Goal: Task Accomplishment & Management: Complete application form

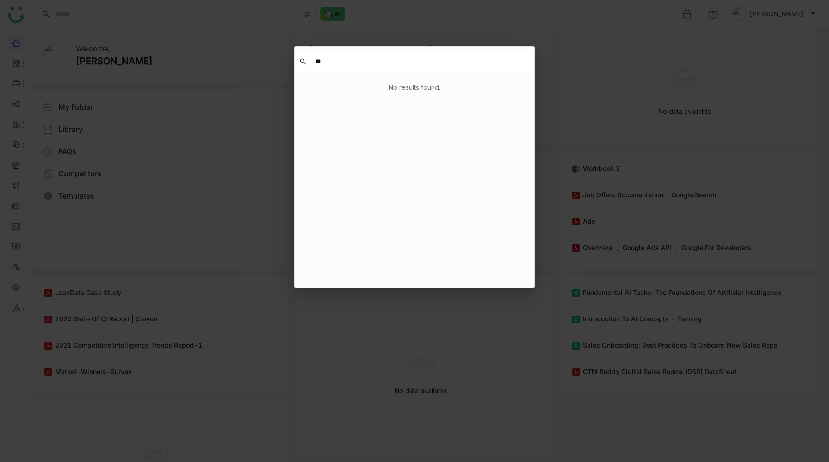
type input "*"
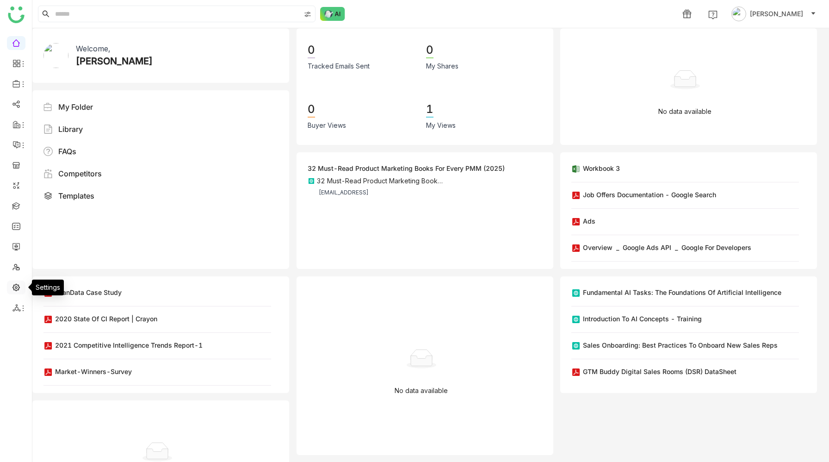
click at [15, 287] on link at bounding box center [16, 287] width 8 height 8
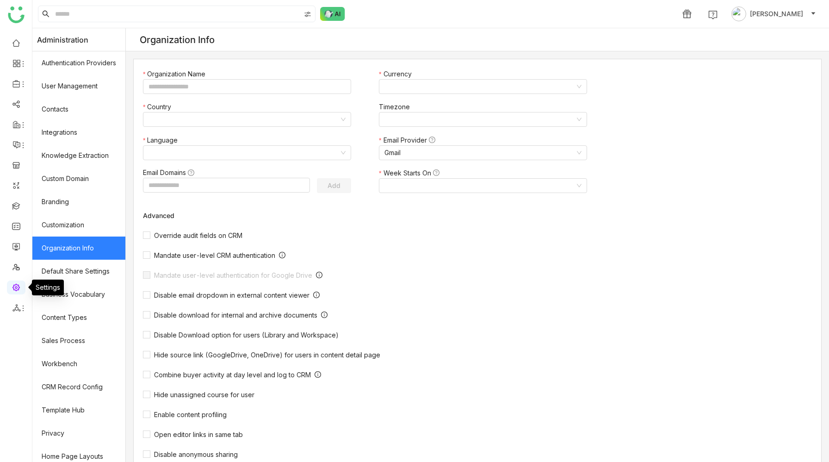
type input "**********"
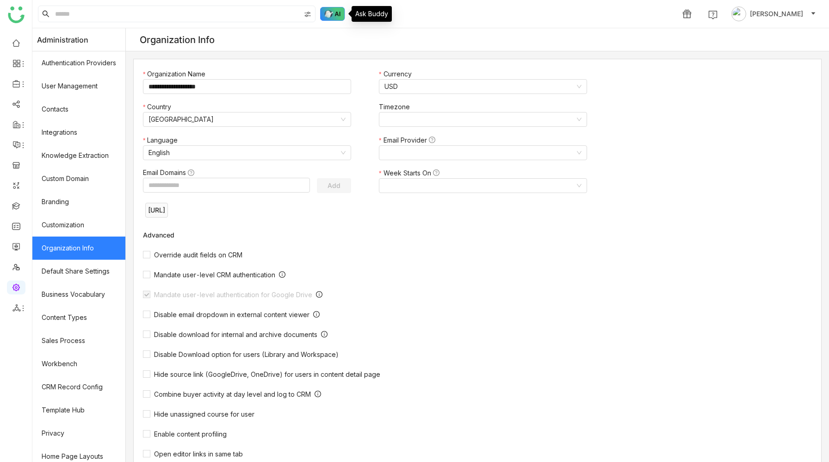
click at [338, 13] on img at bounding box center [332, 14] width 25 height 14
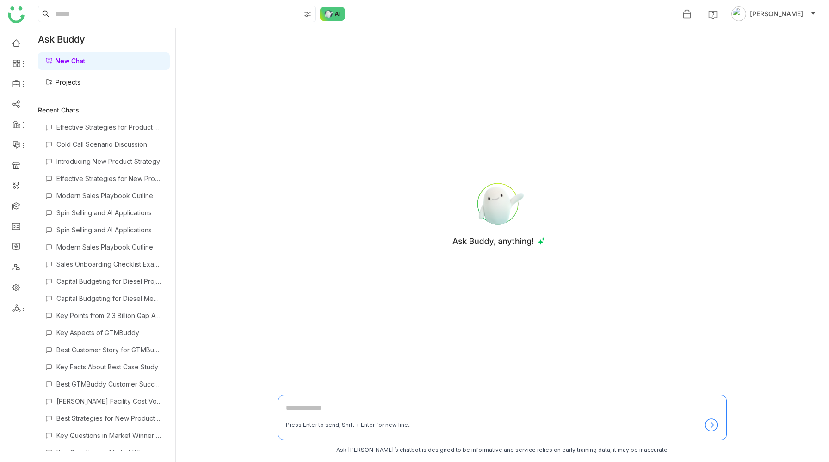
click at [81, 86] on link "Projects" at bounding box center [62, 82] width 35 height 8
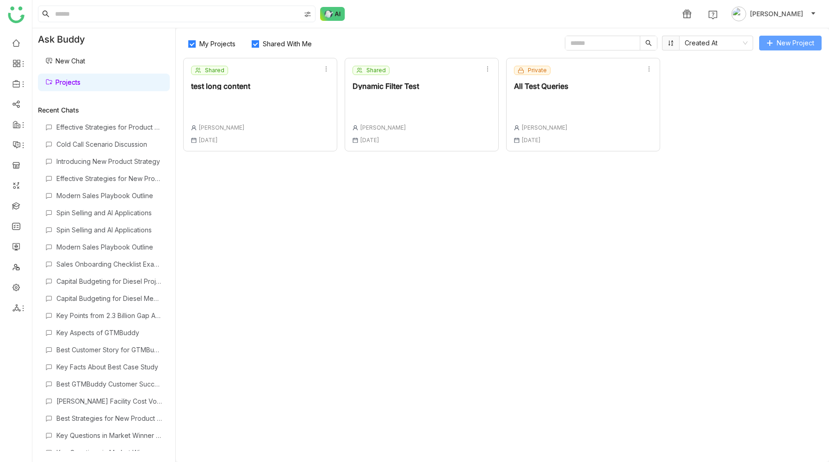
click at [787, 44] on span "New Project" at bounding box center [795, 43] width 37 height 10
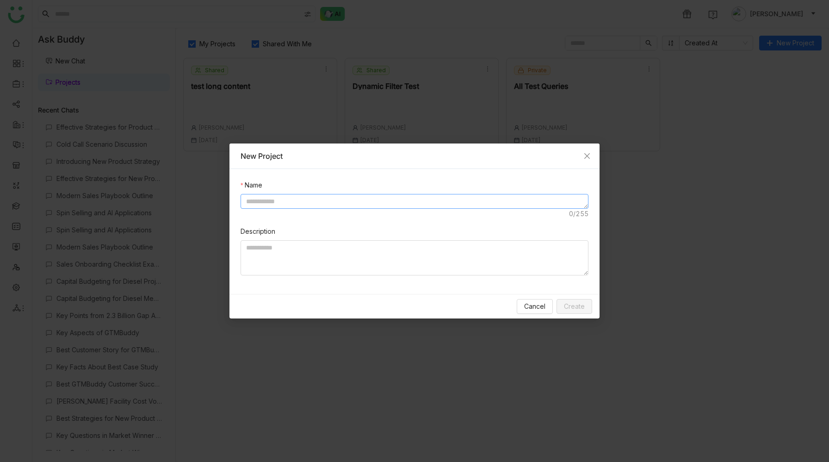
click at [374, 199] on textarea at bounding box center [415, 201] width 348 height 15
type textarea "*"
type textarea "**********"
click at [576, 304] on span "Create" at bounding box center [574, 306] width 21 height 10
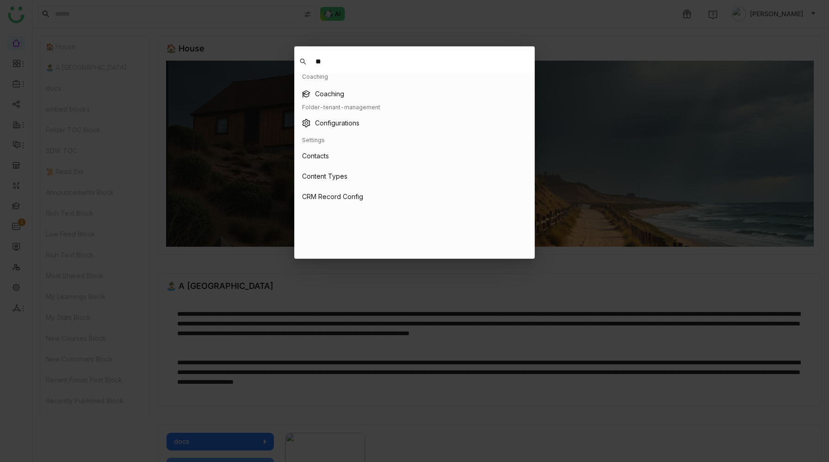
type input "*"
